Goal: Transaction & Acquisition: Purchase product/service

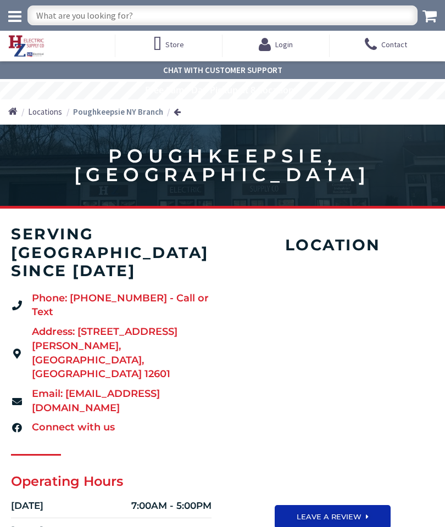
click at [175, 43] on span "Store" at bounding box center [174, 45] width 19 height 10
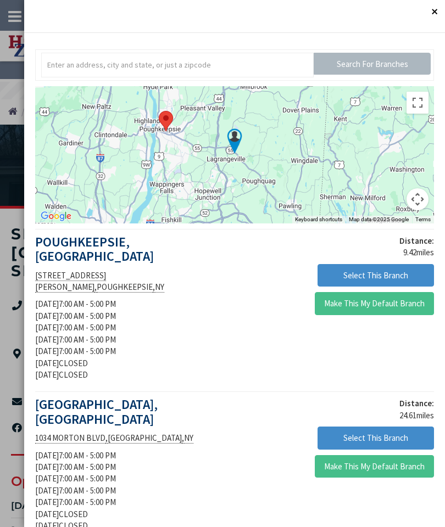
click at [434, 12] on button "Close" at bounding box center [434, 11] width 22 height 22
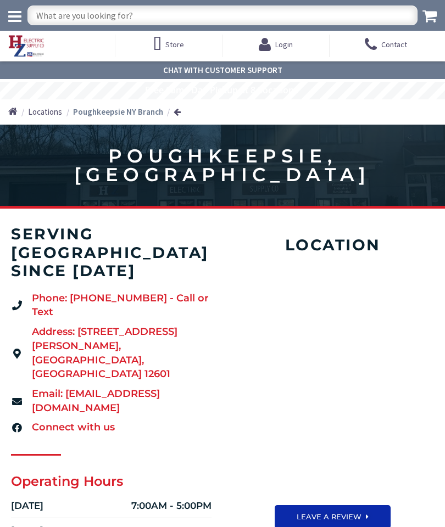
click at [207, 19] on input "text" at bounding box center [222, 15] width 390 height 20
click at [131, 23] on input "text" at bounding box center [222, 15] width 390 height 20
type input "Siemens gfci"
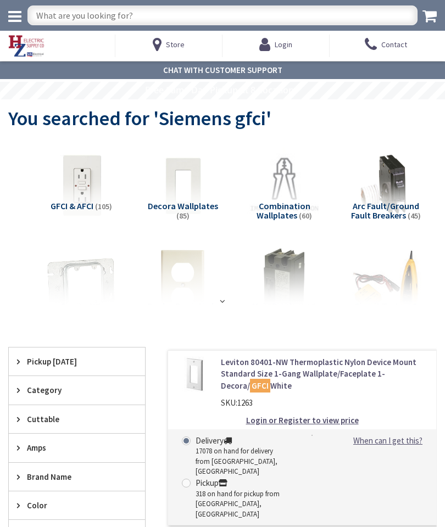
click at [394, 187] on img at bounding box center [386, 186] width 76 height 76
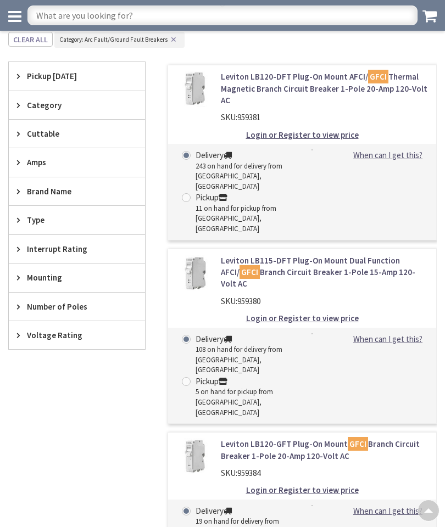
scroll to position [260, 0]
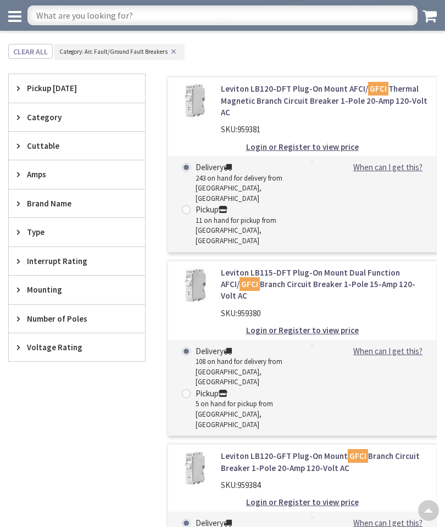
click at [76, 209] on div "Brand Name" at bounding box center [77, 203] width 136 height 28
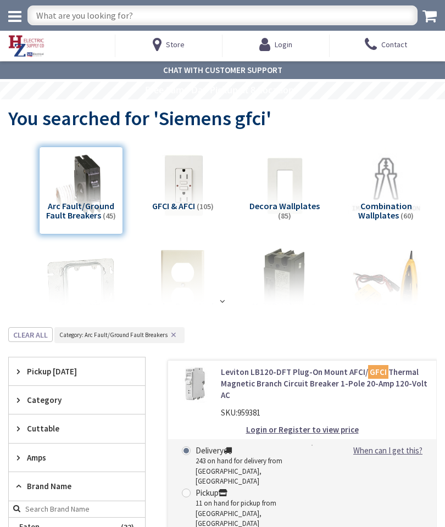
scroll to position [0, 0]
